Goal: Find contact information: Find contact information

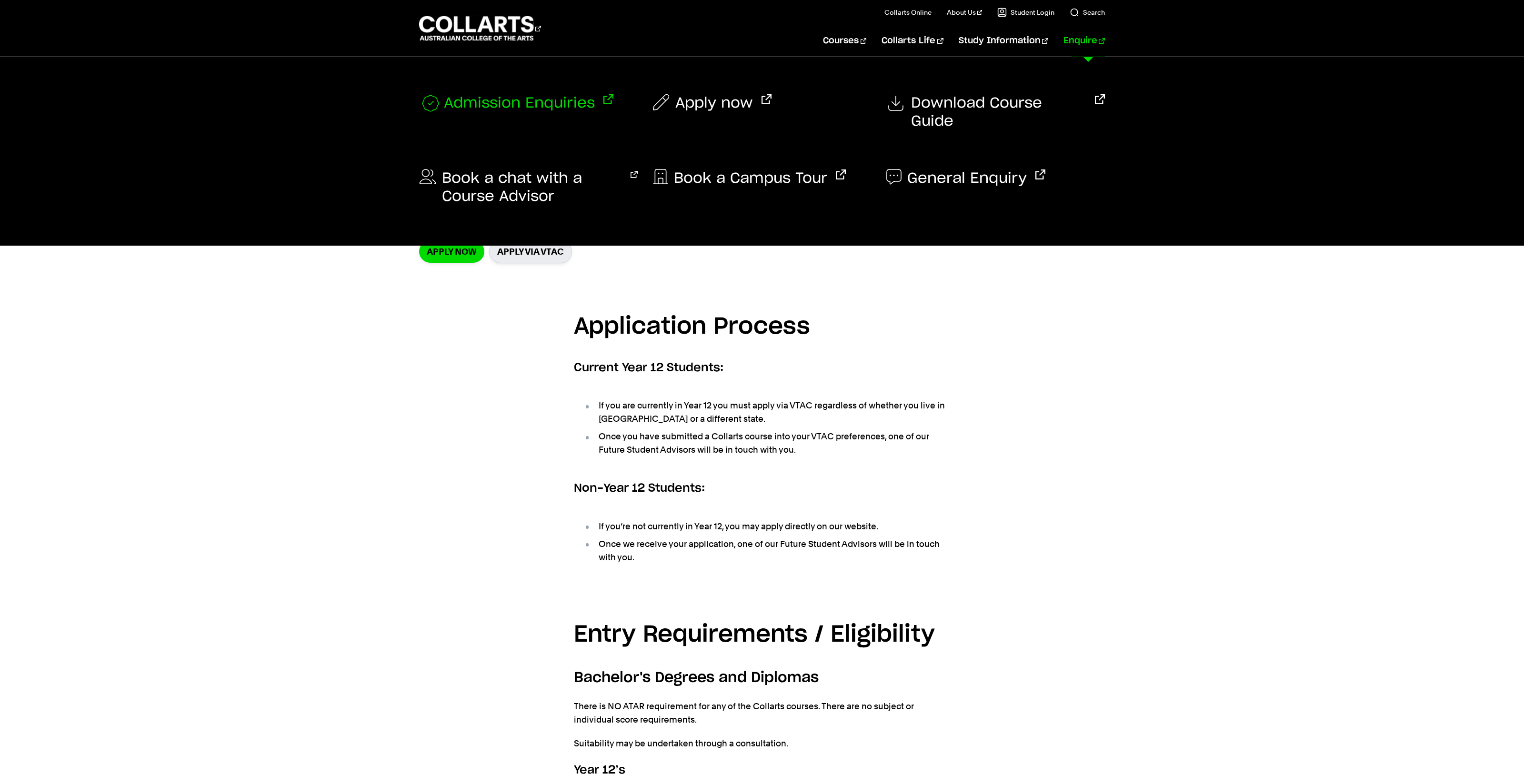
click at [516, 109] on span "Admission Enquiries" at bounding box center [519, 103] width 151 height 19
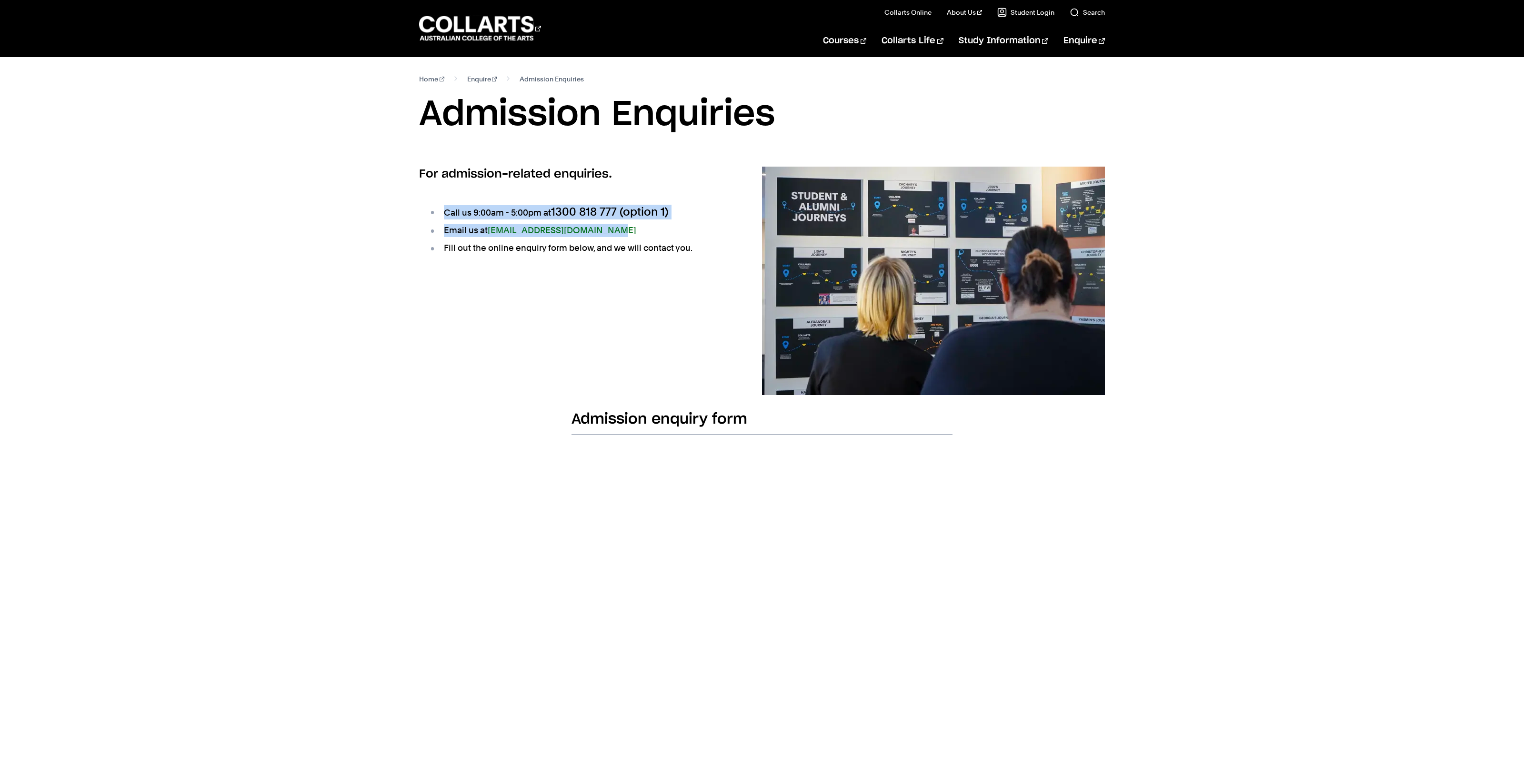
drag, startPoint x: 436, startPoint y: 211, endPoint x: 621, endPoint y: 230, distance: 186.0
click at [621, 230] on ul "Call us 9:00am - 5:00pm at 1300 818 777 (option 1) Email us at admissions@colla…" at bounding box center [575, 230] width 313 height 73
copy ul "Call us 9:00am - 5:00pm at 1300 818 777 (option 1) Email us at admissions@colla…"
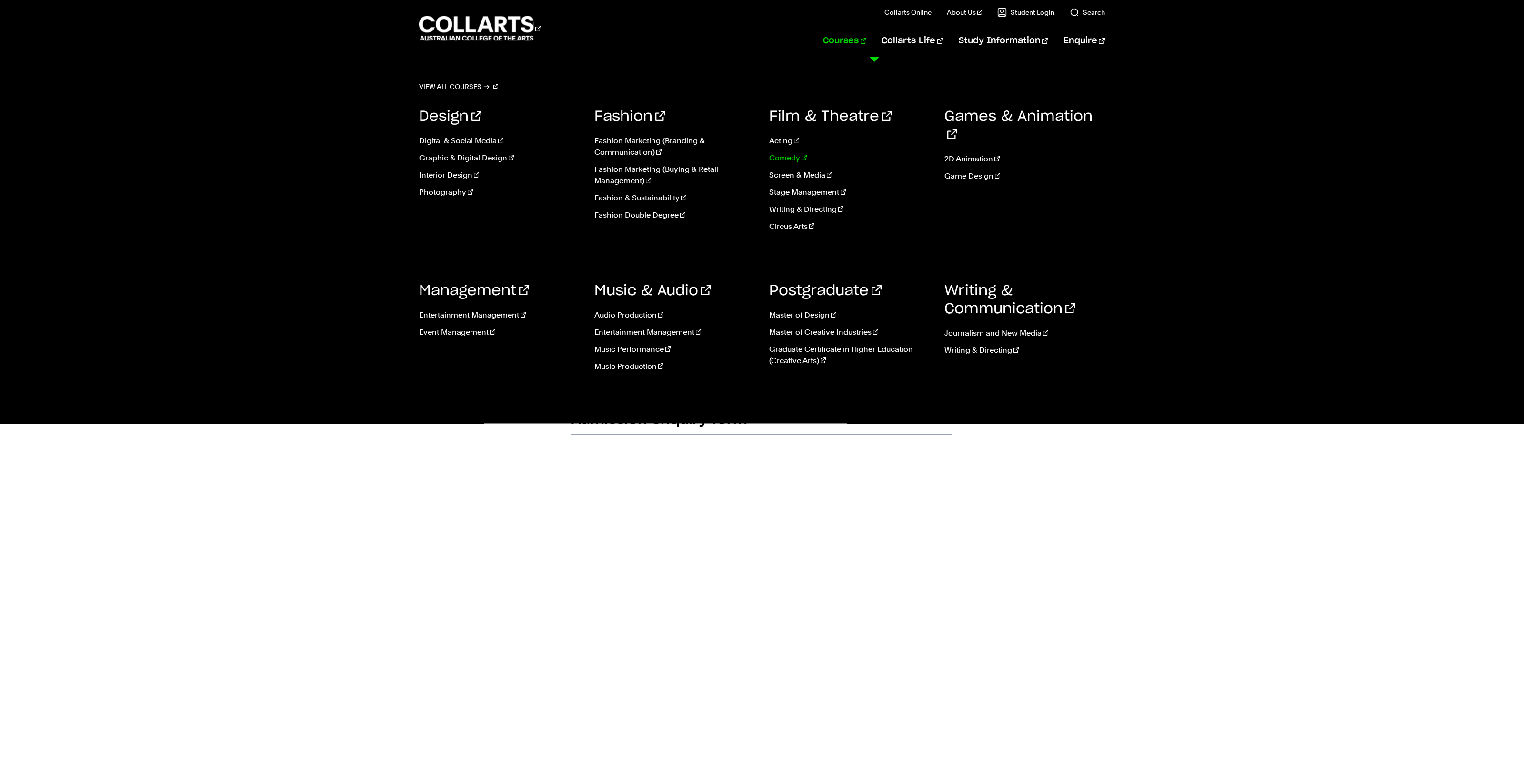
click at [799, 153] on link "Comedy" at bounding box center [849, 158] width 161 height 11
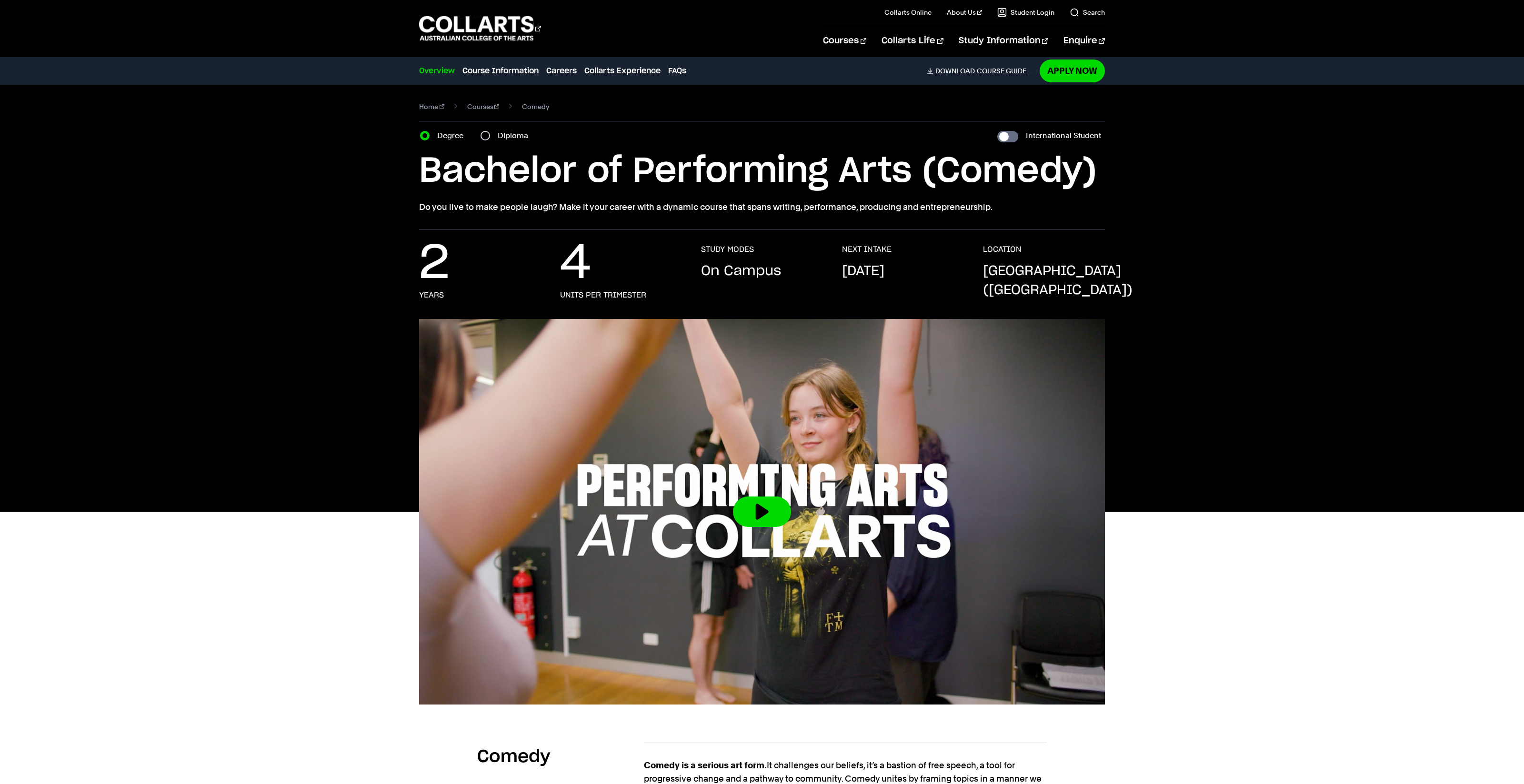
scroll to position [1, 0]
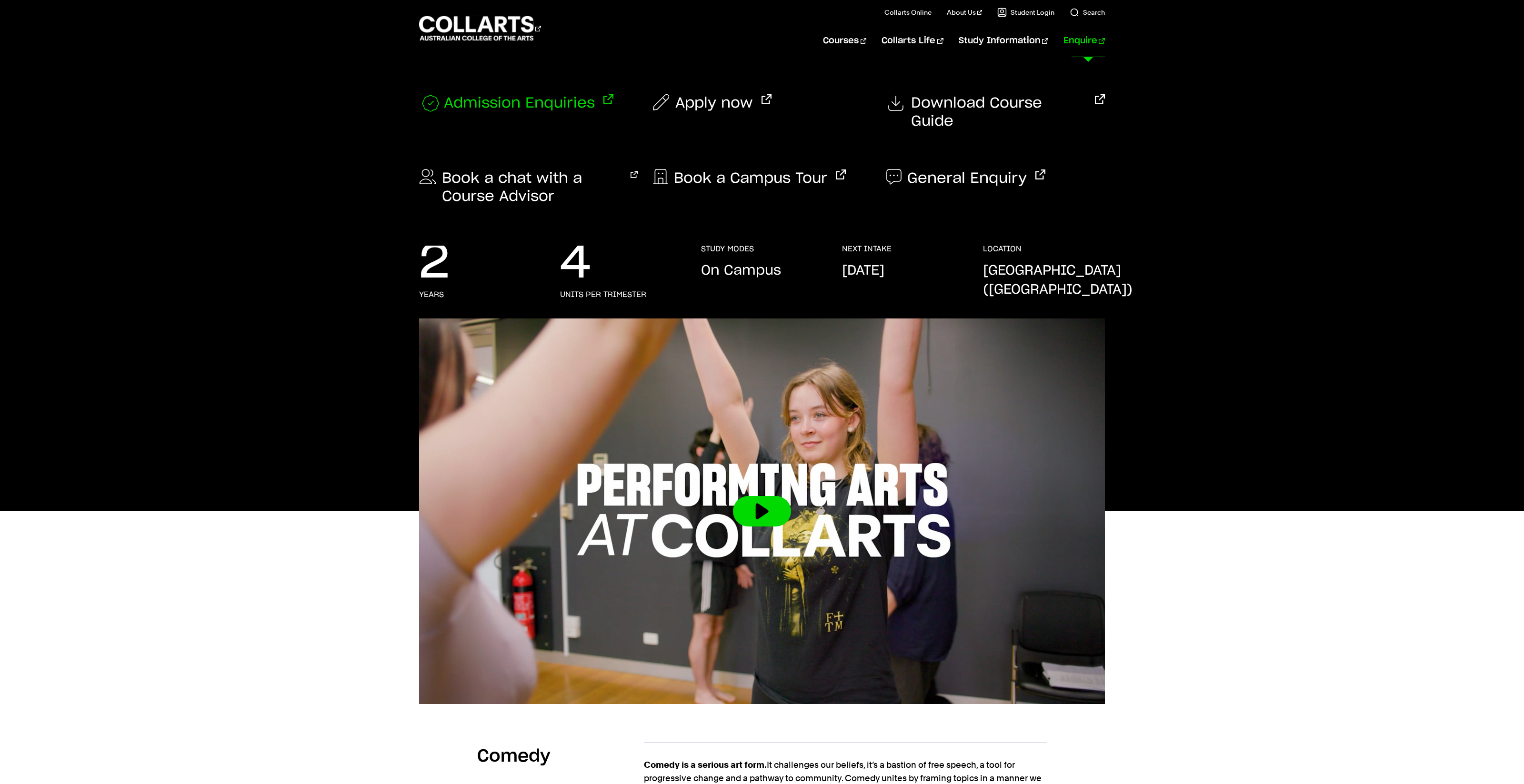
click at [548, 110] on span "Admission Enquiries" at bounding box center [519, 103] width 151 height 19
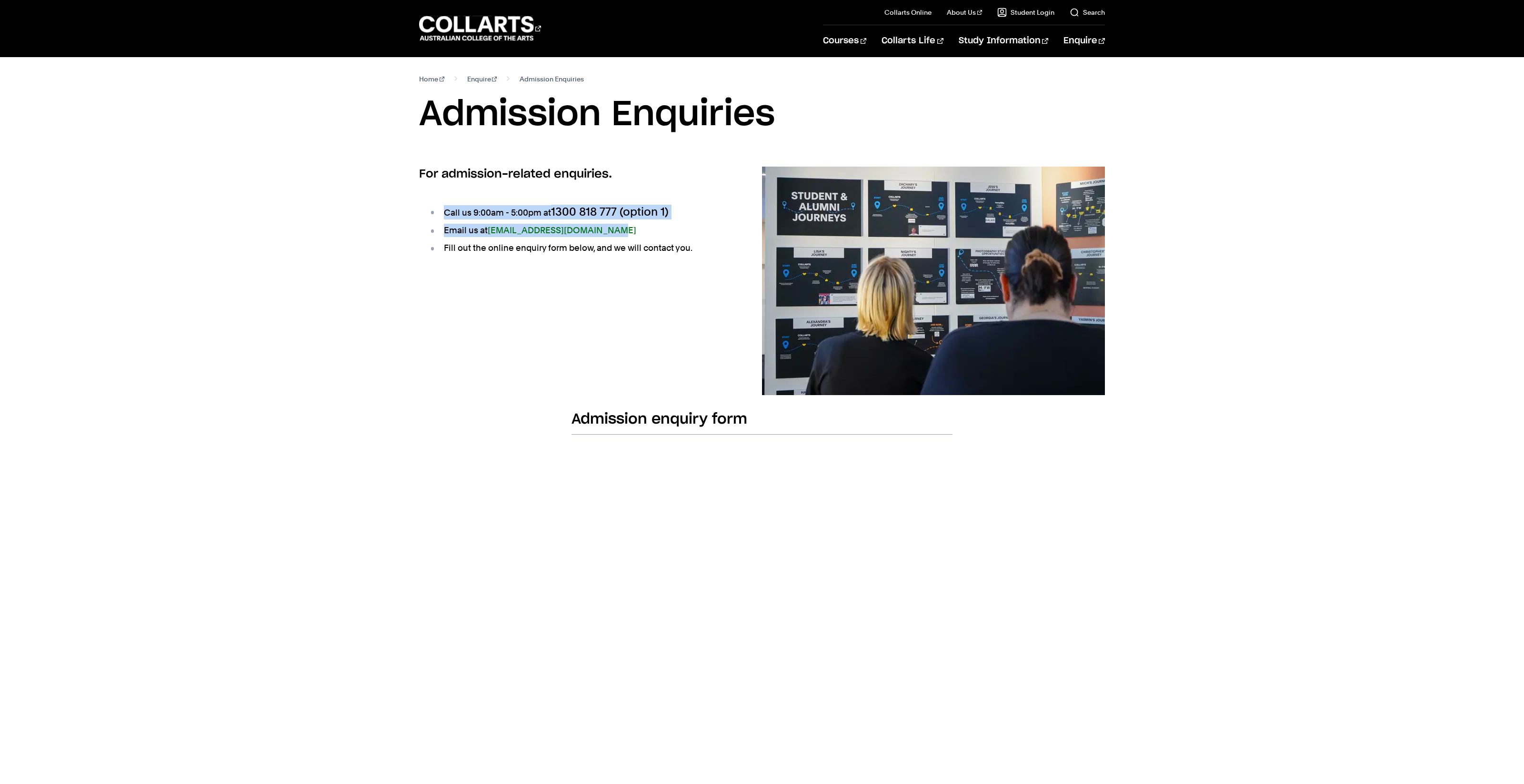
drag, startPoint x: 444, startPoint y: 211, endPoint x: 605, endPoint y: 230, distance: 162.1
click at [606, 230] on ul "Call us 9:00am - 5:00pm at 1300 818 777 (option 1) Email us at admissions@colla…" at bounding box center [575, 230] width 313 height 73
copy ul "Call us 9:00am - 5:00pm at 1300 818 777 (option 1) Email us at admissions@colla…"
